Goal: Information Seeking & Learning: Check status

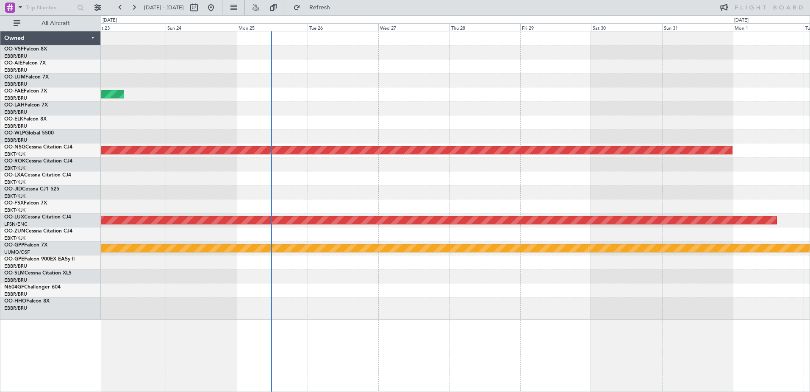
click at [457, 105] on div at bounding box center [455, 108] width 709 height 14
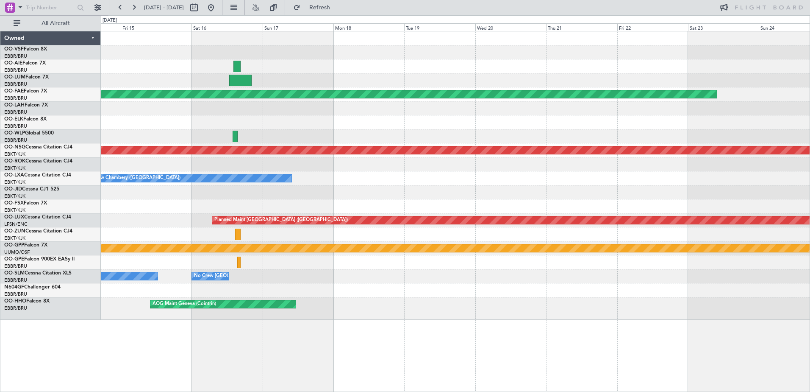
click at [142, 61] on div at bounding box center [455, 66] width 709 height 14
